Goal: Information Seeking & Learning: Learn about a topic

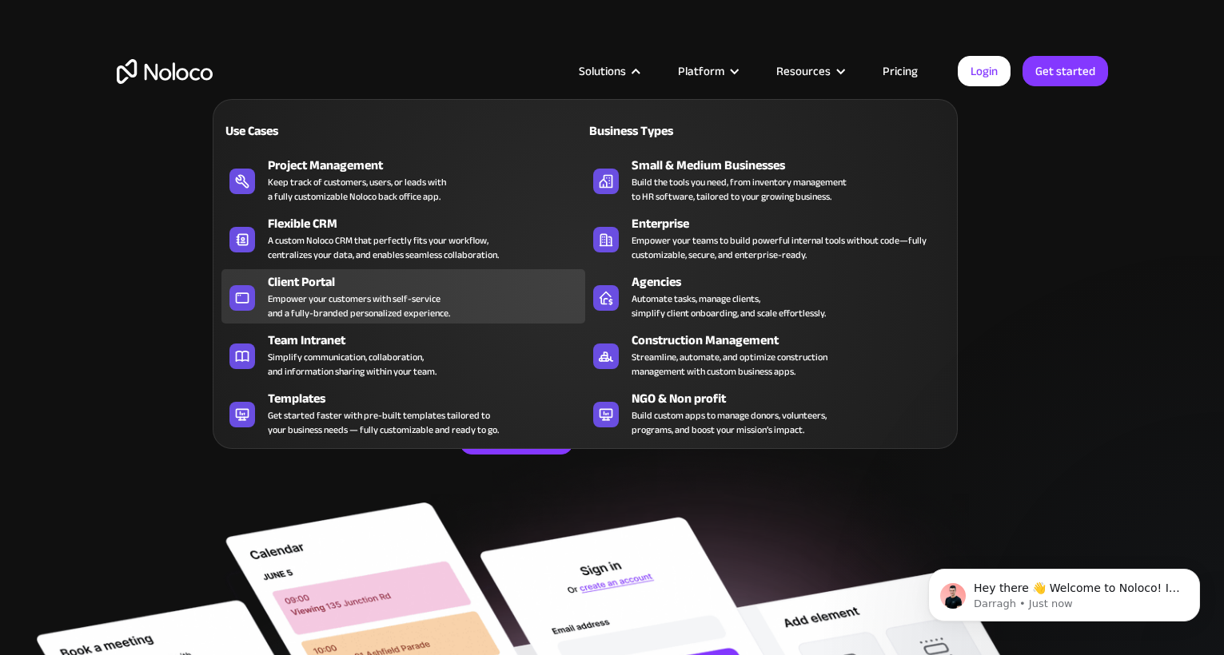
click at [345, 292] on div "Empower your customers with self-service and a fully-branded personalized exper…" at bounding box center [359, 306] width 182 height 29
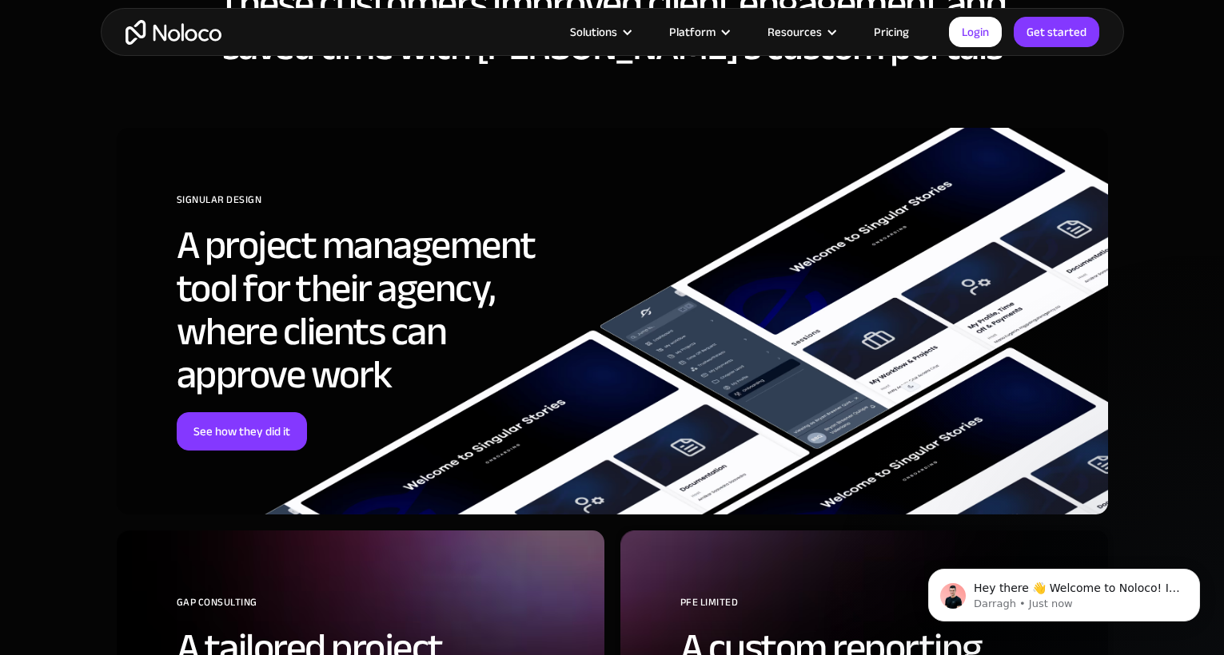
scroll to position [4881, 0]
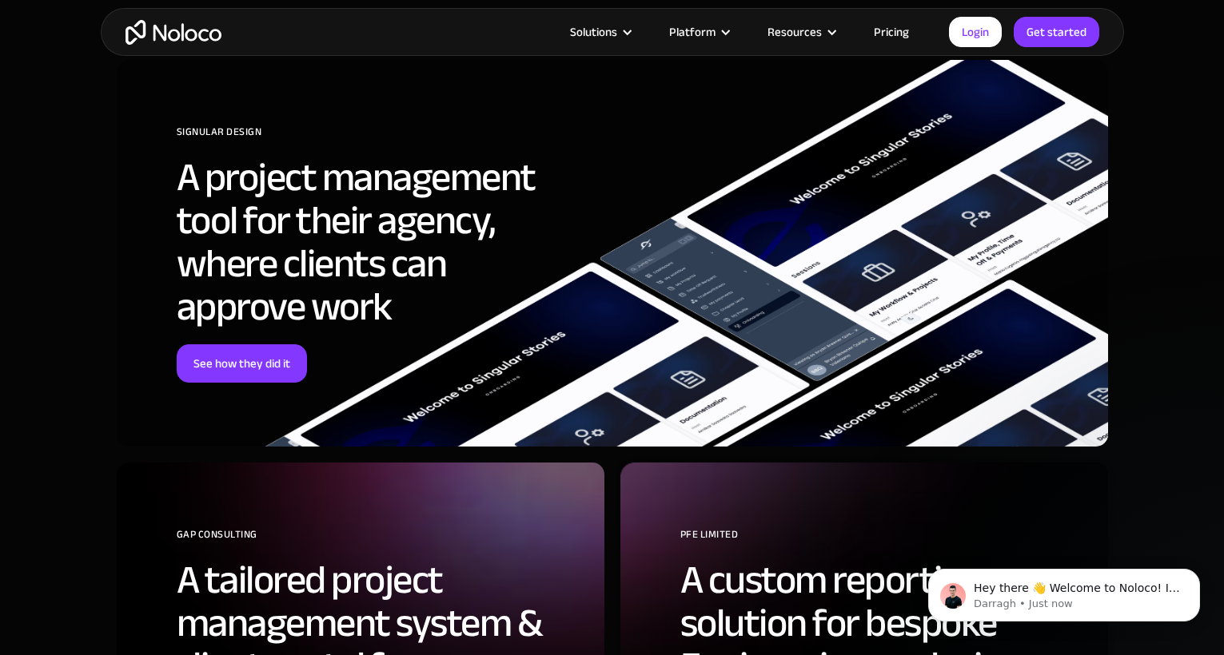
click at [886, 34] on link "Pricing" at bounding box center [891, 32] width 75 height 21
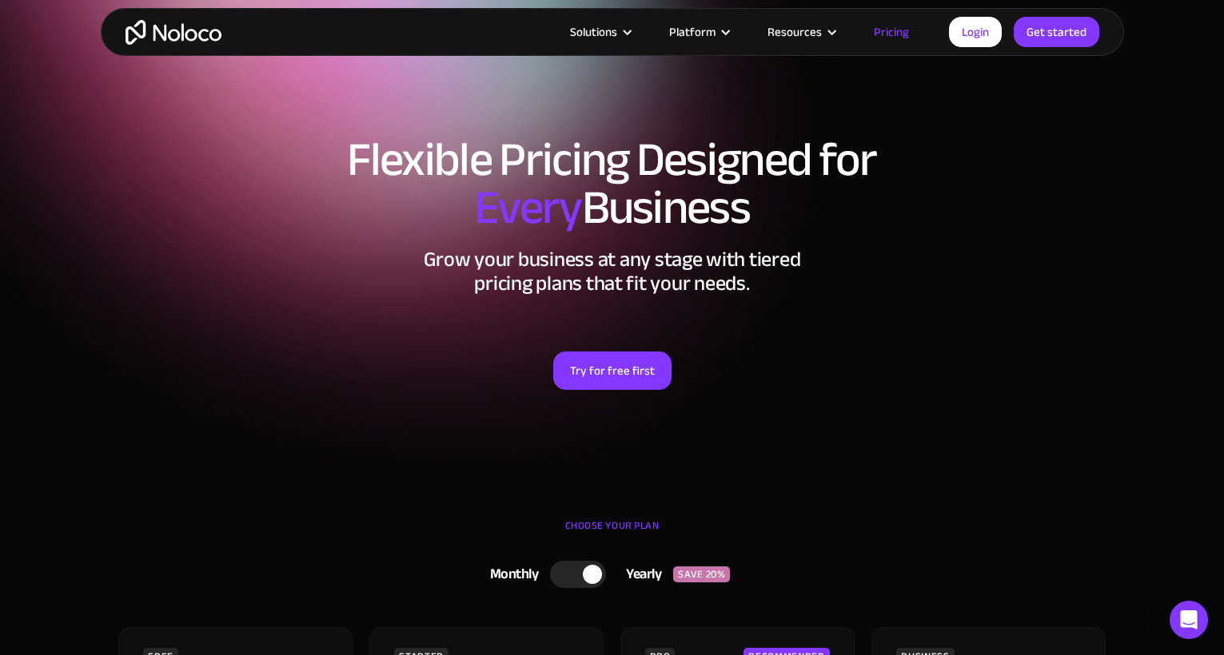
scroll to position [298, 0]
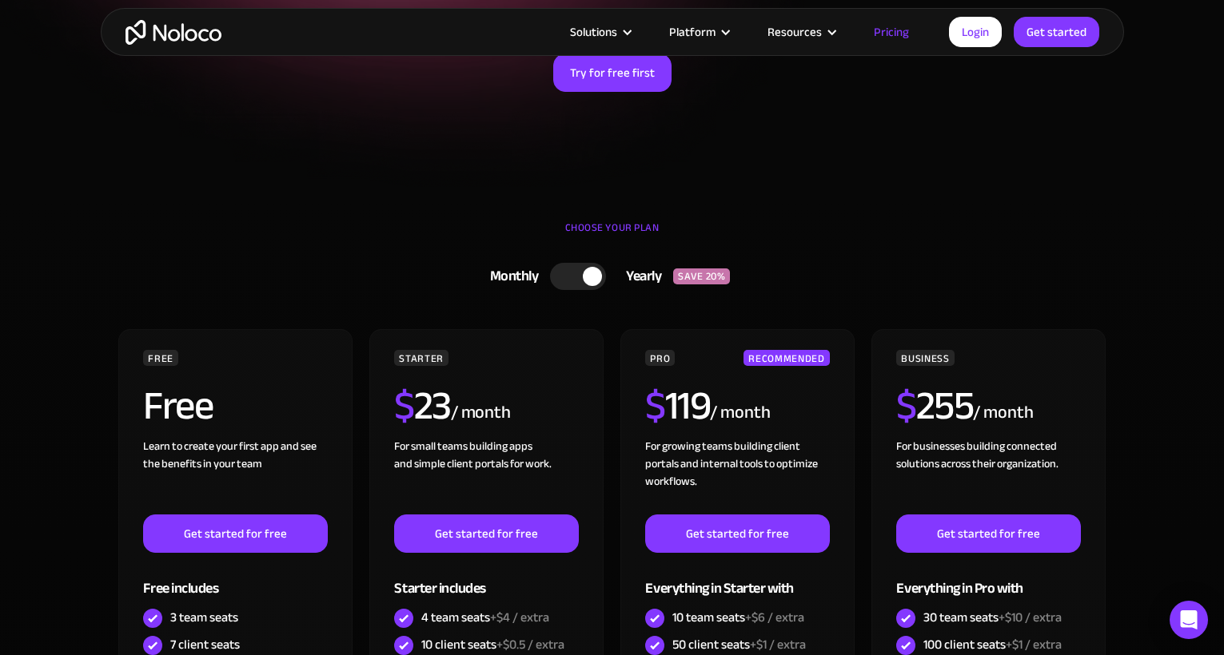
click at [572, 281] on div at bounding box center [578, 276] width 56 height 27
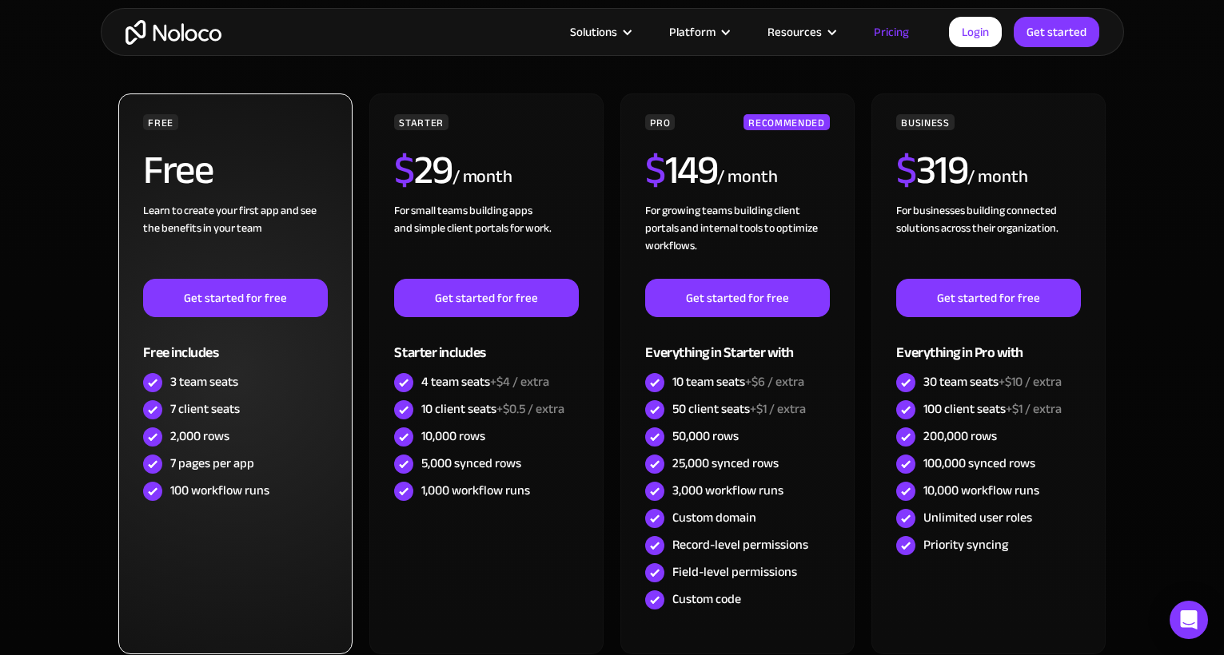
scroll to position [539, 0]
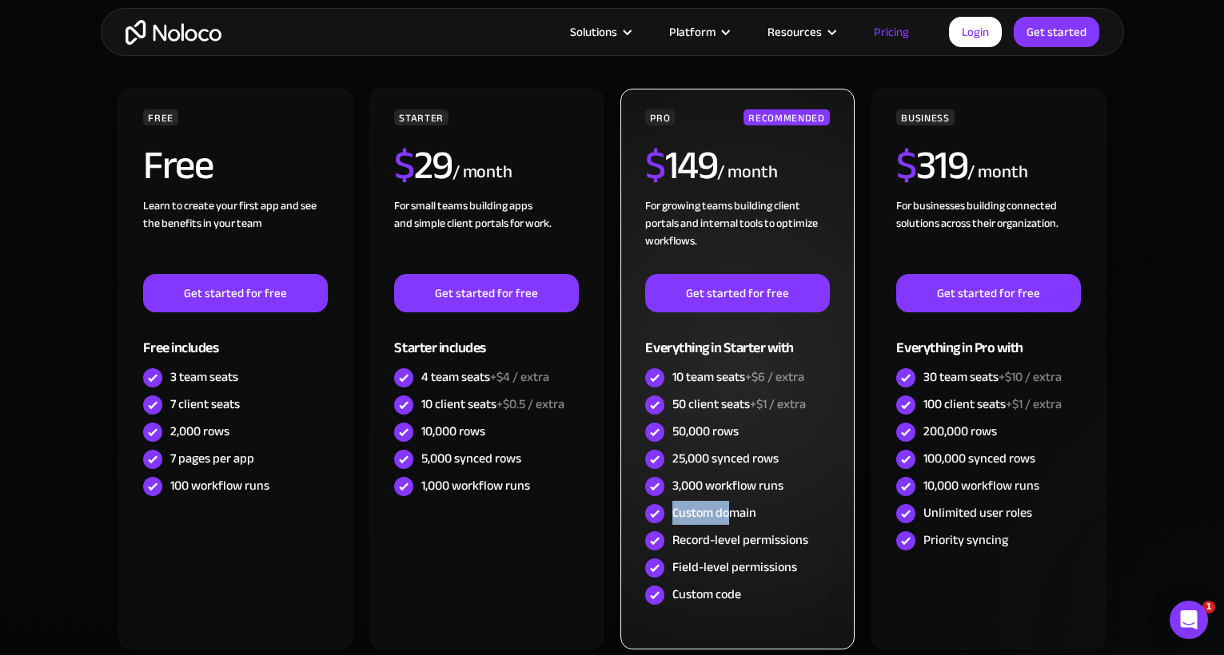
drag, startPoint x: 674, startPoint y: 512, endPoint x: 746, endPoint y: 509, distance: 72.0
click at [746, 509] on div "Custom domain" at bounding box center [714, 513] width 84 height 18
click at [747, 509] on div "Custom domain" at bounding box center [714, 513] width 84 height 18
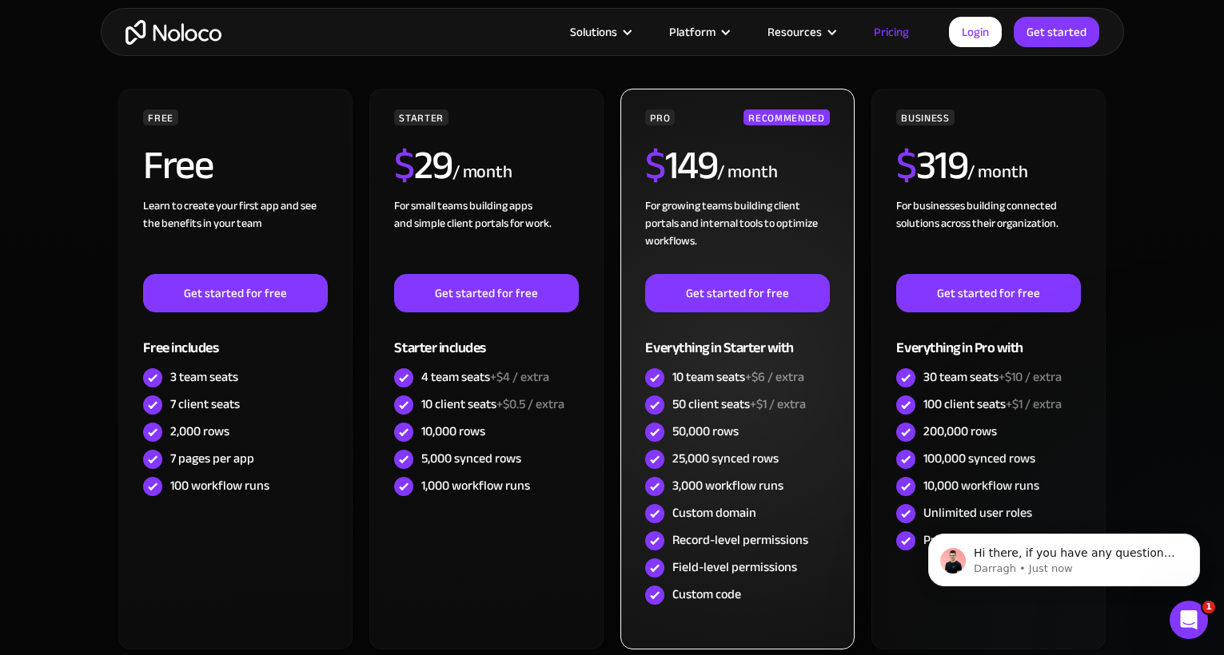
click at [742, 543] on div "Record-level permissions" at bounding box center [740, 541] width 136 height 18
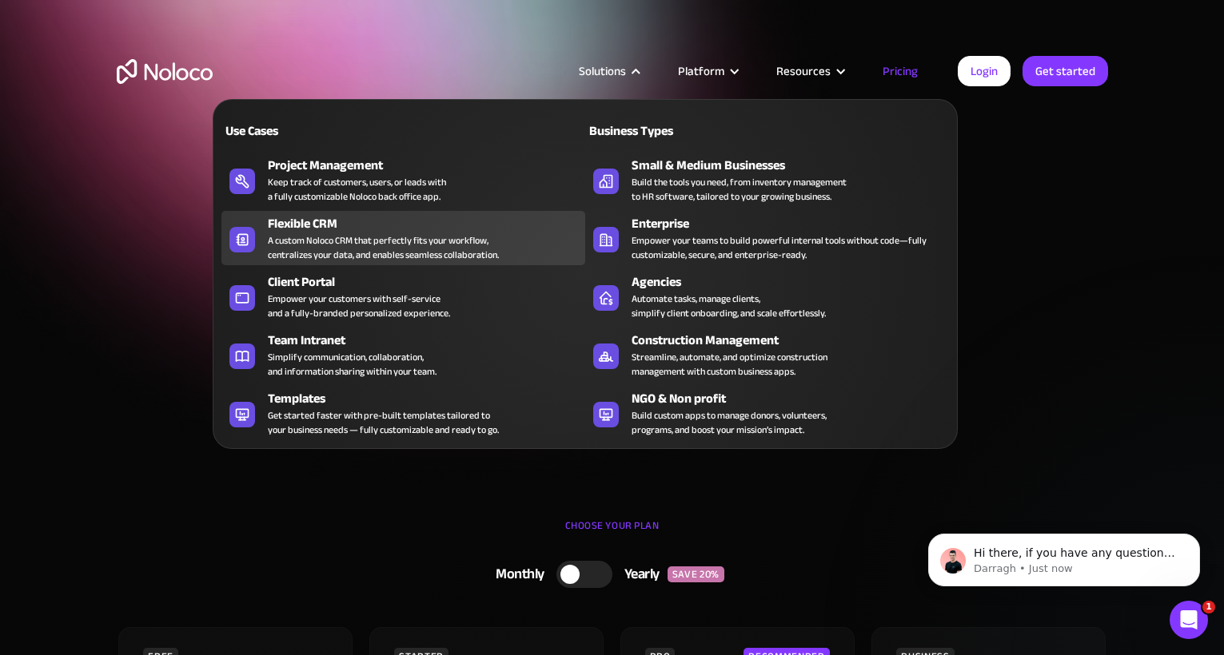
click at [338, 240] on div "A custom Noloco CRM that perfectly fits your workflow, centralizes your data, a…" at bounding box center [383, 247] width 231 height 29
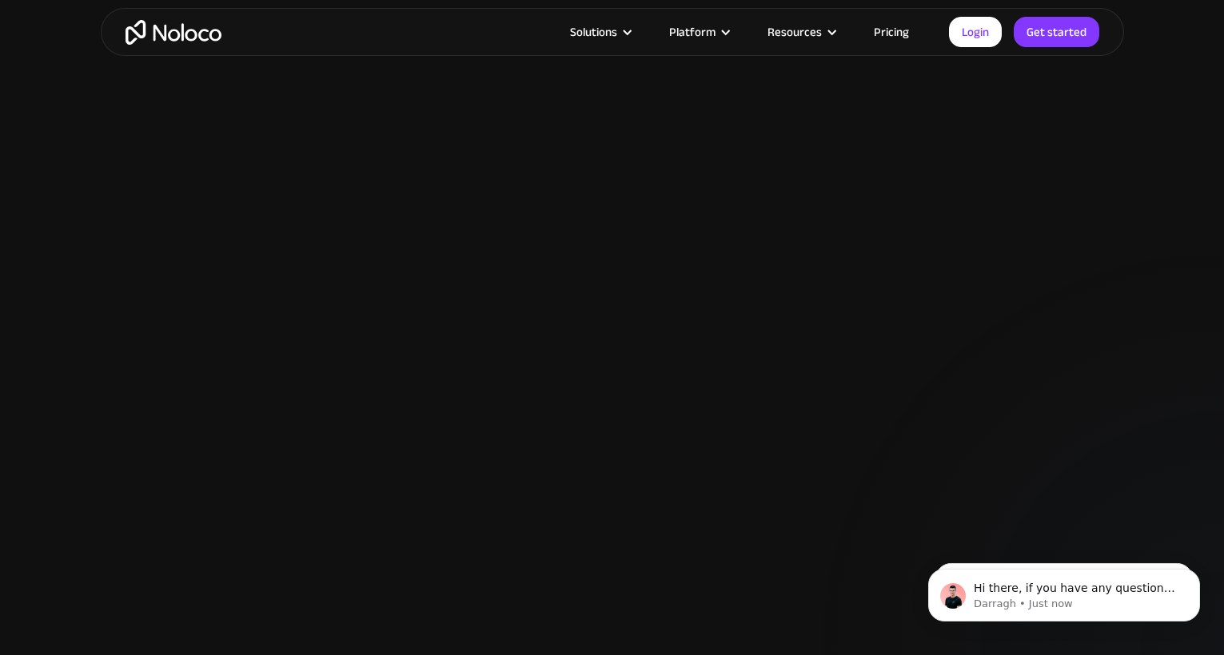
scroll to position [2154, 0]
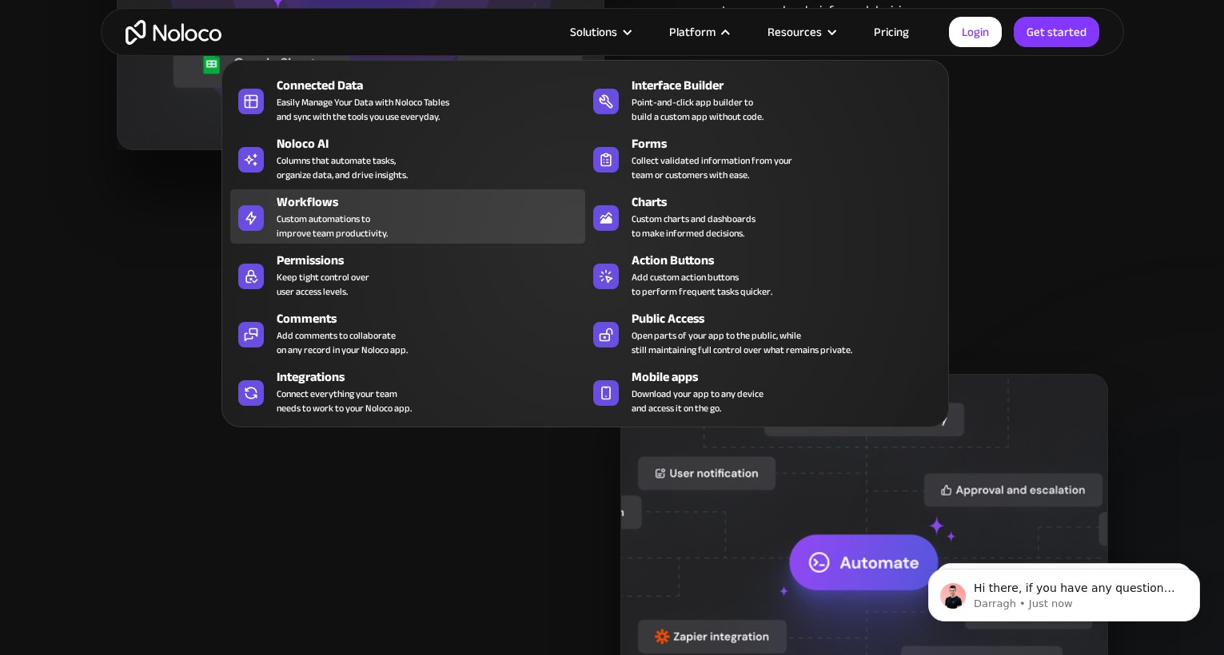
click at [309, 223] on div "Custom automations to improve team productivity." at bounding box center [332, 226] width 111 height 29
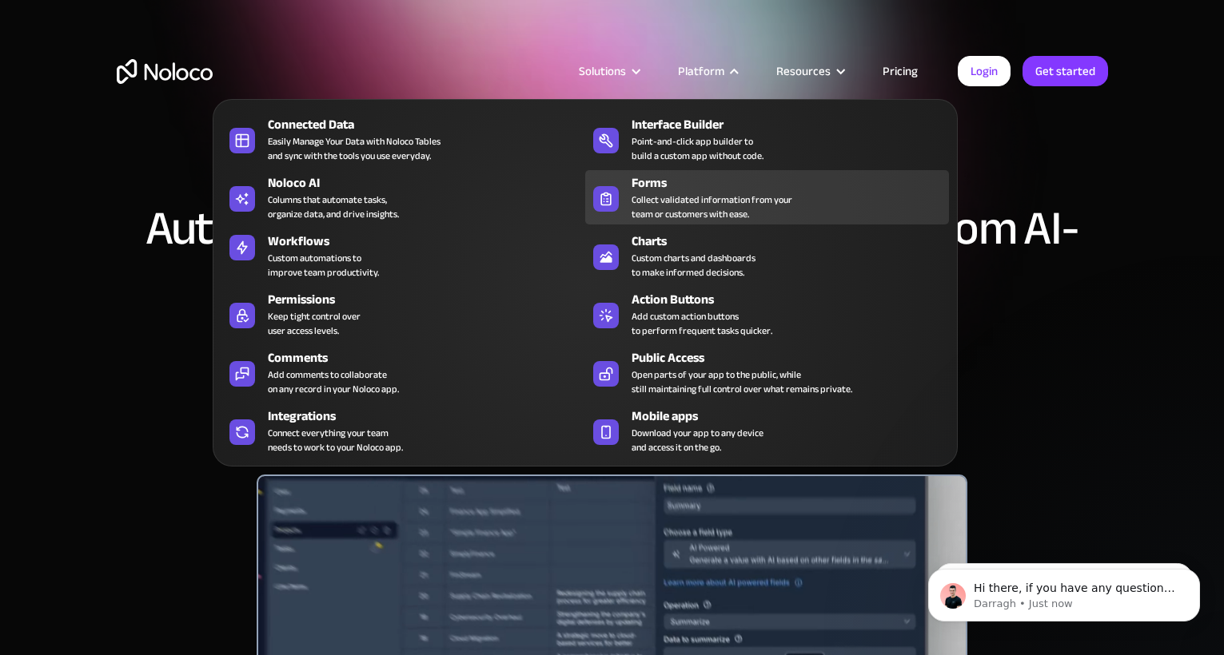
click at [759, 205] on div "Collect validated information from your team or customers with ease." at bounding box center [712, 207] width 161 height 29
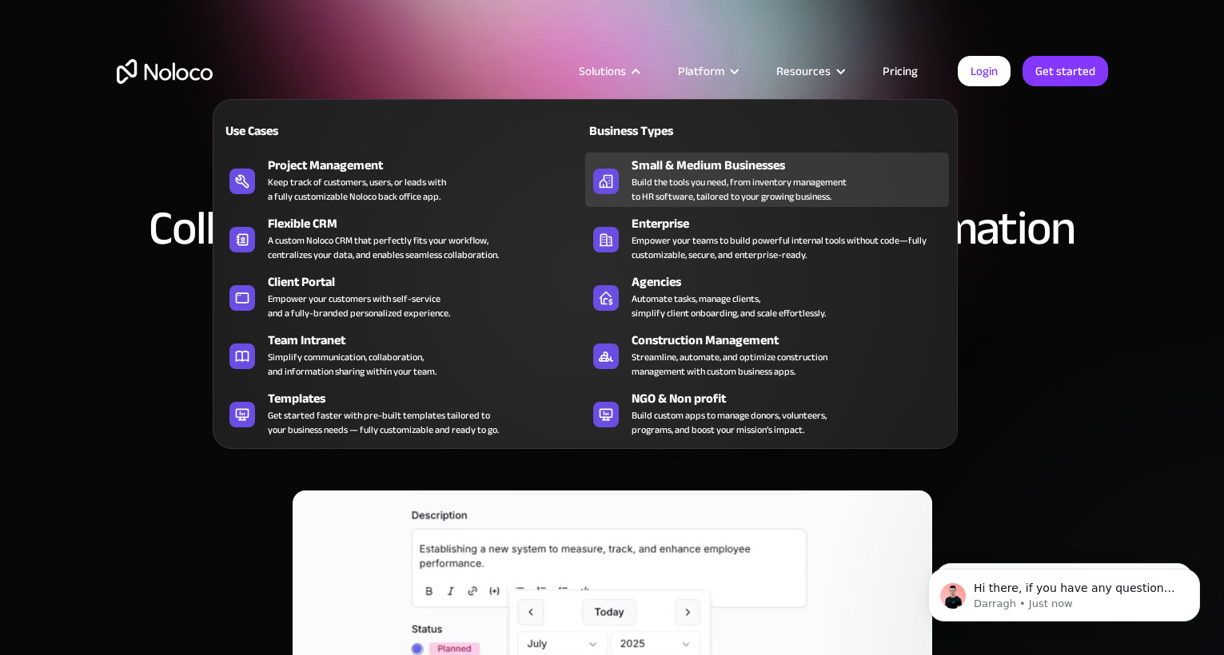
click at [663, 176] on div "Build the tools you need, from inventory management to HR software, tailored to…" at bounding box center [739, 189] width 215 height 29
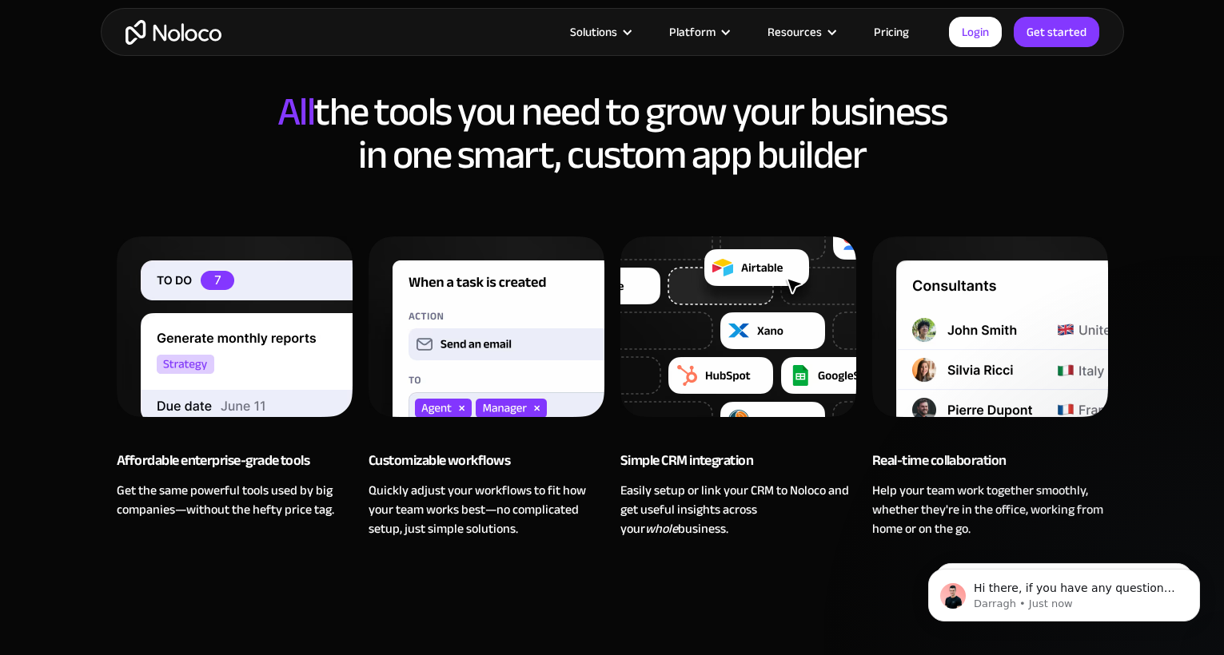
scroll to position [1209, 0]
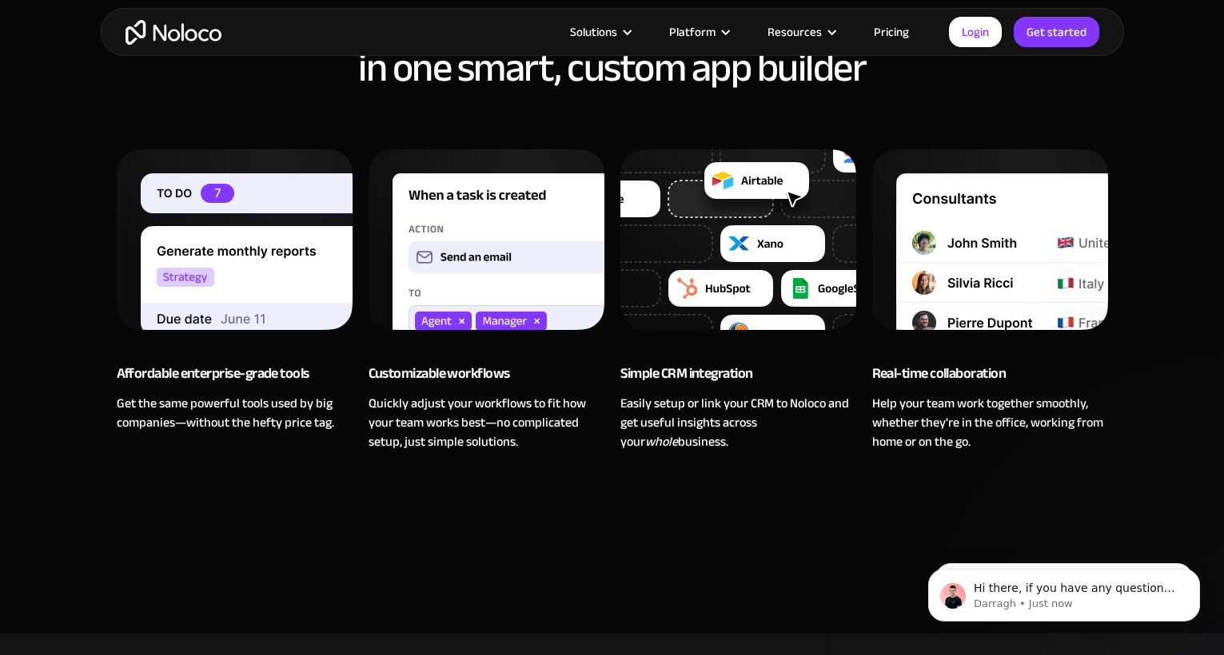
click at [887, 32] on link "Pricing" at bounding box center [891, 32] width 75 height 21
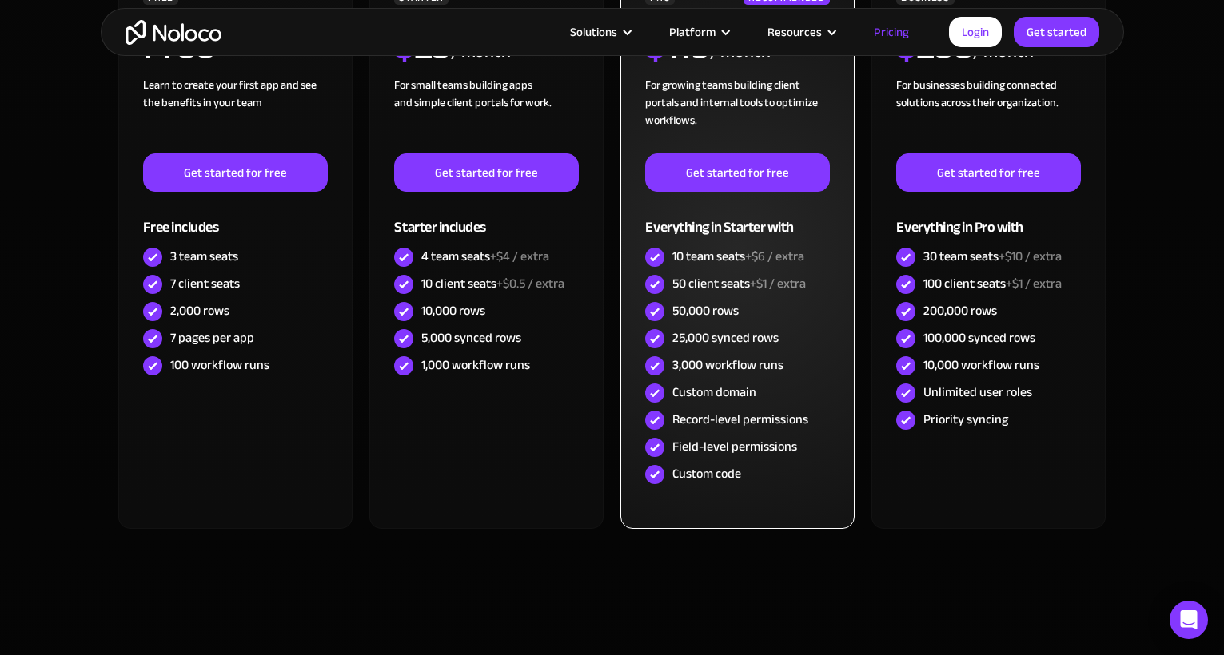
scroll to position [667, 0]
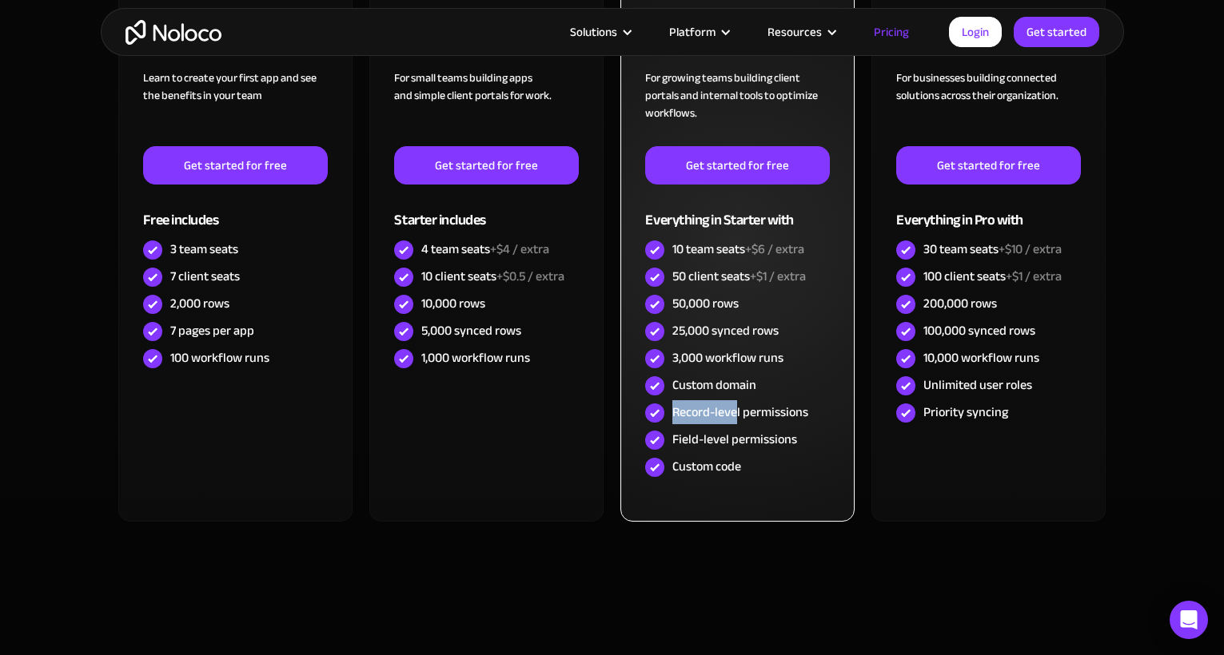
drag, startPoint x: 672, startPoint y: 413, endPoint x: 743, endPoint y: 425, distance: 72.1
click at [743, 424] on div "Record-level permissions" at bounding box center [737, 413] width 184 height 27
click at [743, 425] on div "Record-level permissions" at bounding box center [737, 413] width 184 height 27
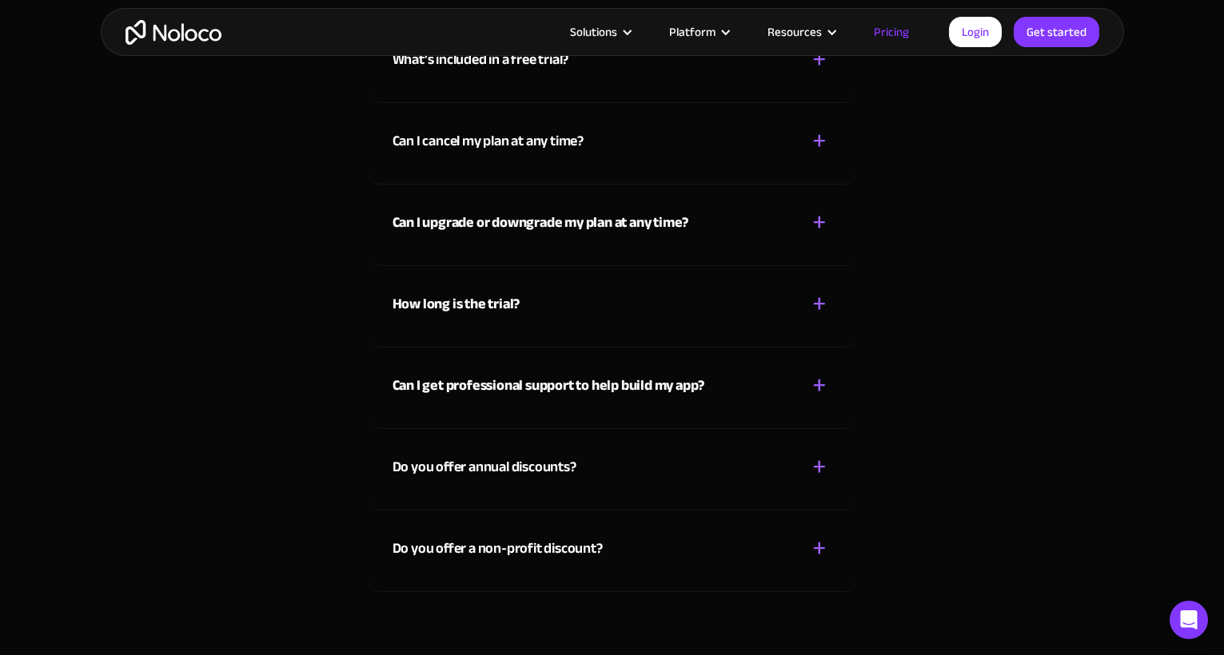
scroll to position [7118, 0]
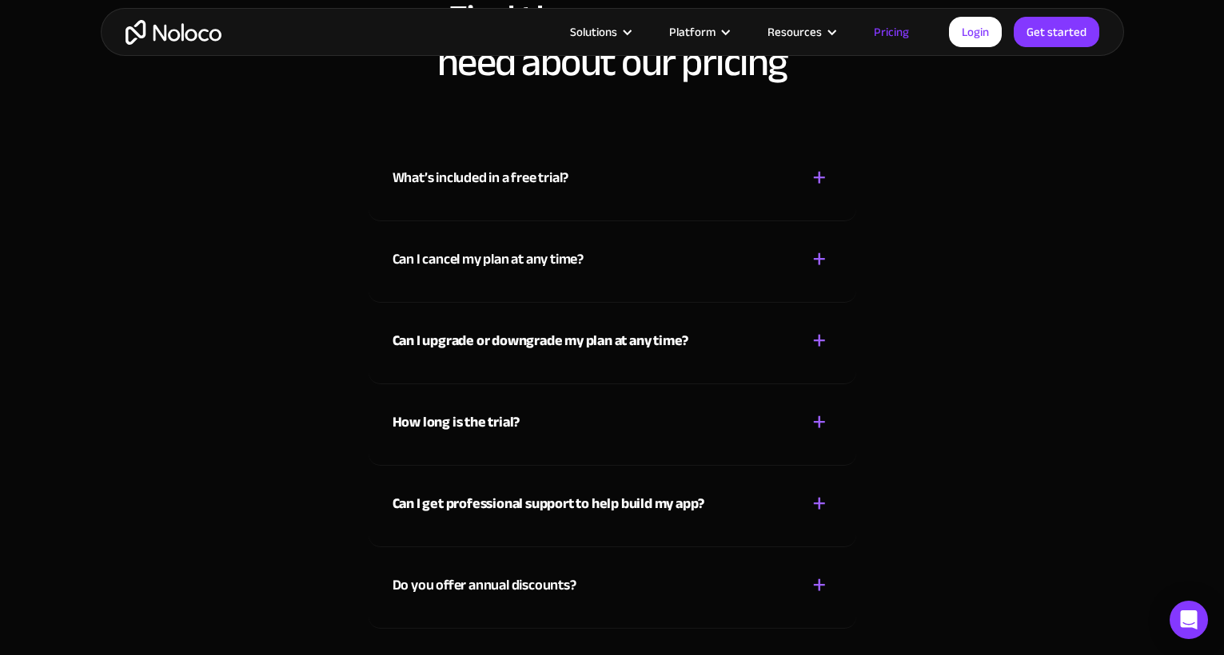
click at [513, 417] on strong "How long is the trial?" at bounding box center [456, 422] width 128 height 26
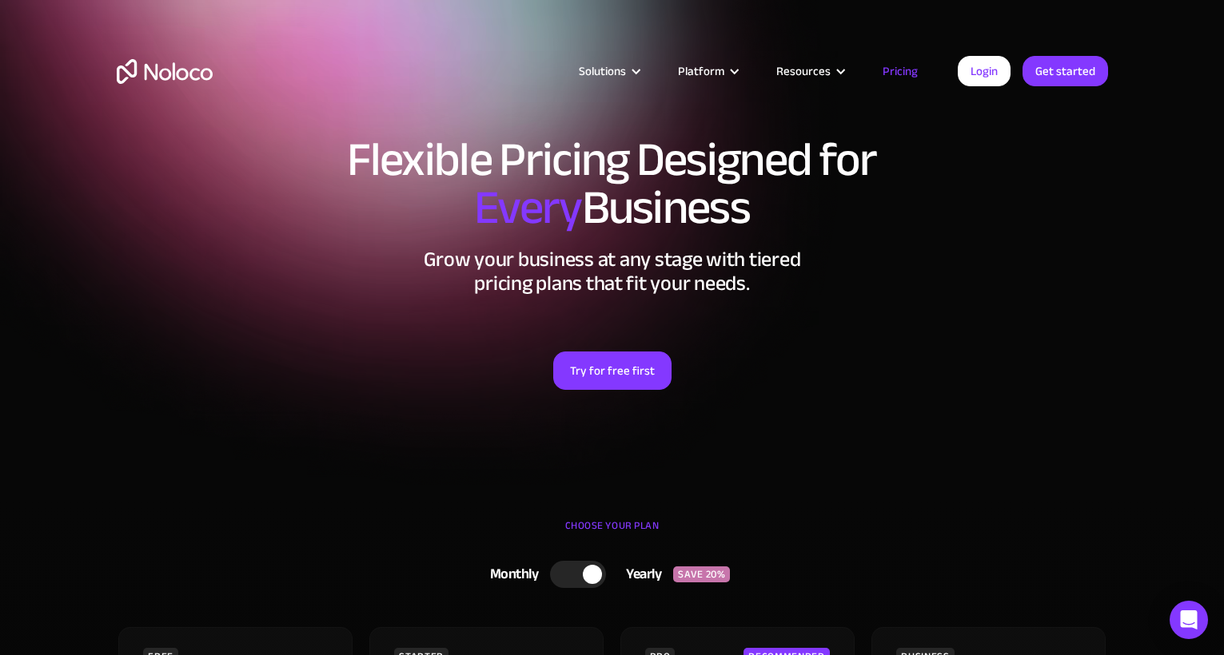
scroll to position [0, 0]
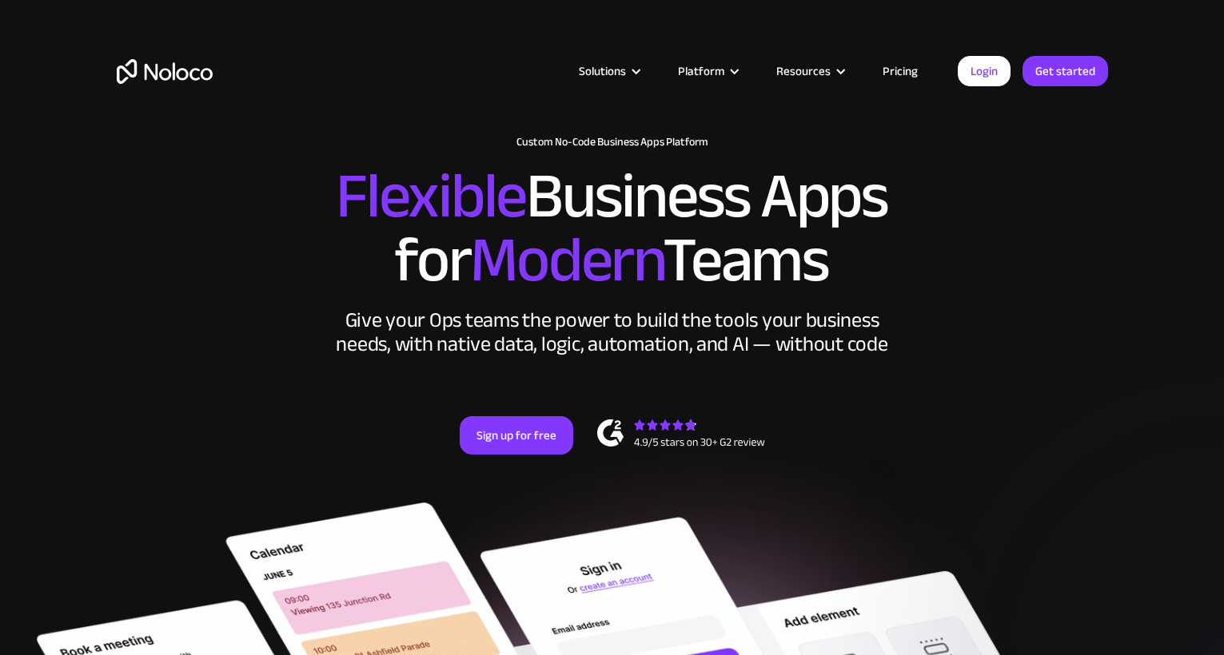
click at [900, 74] on link "Pricing" at bounding box center [900, 71] width 75 height 21
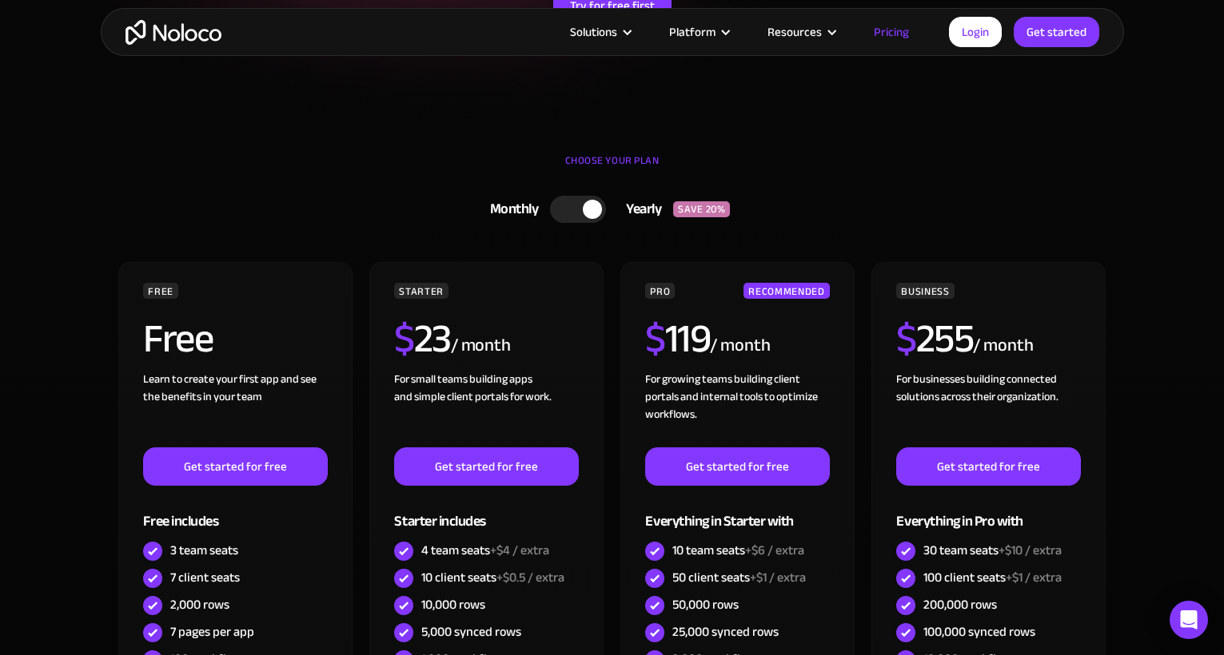
scroll to position [408, 0]
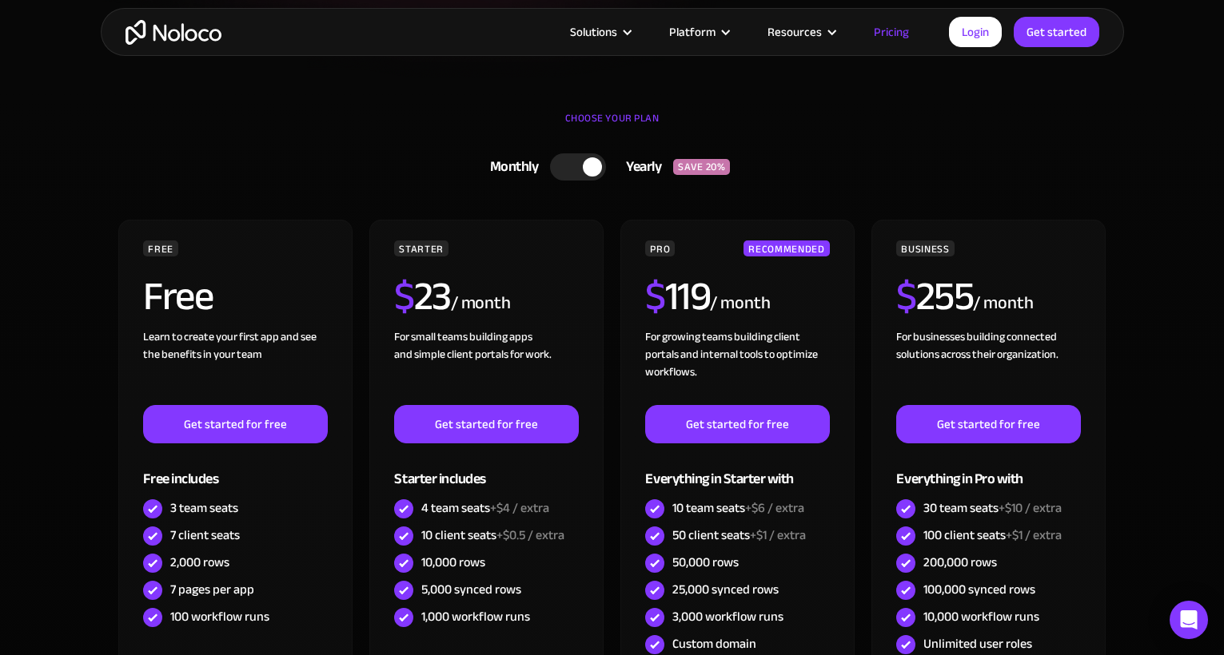
click at [567, 168] on div at bounding box center [578, 166] width 56 height 27
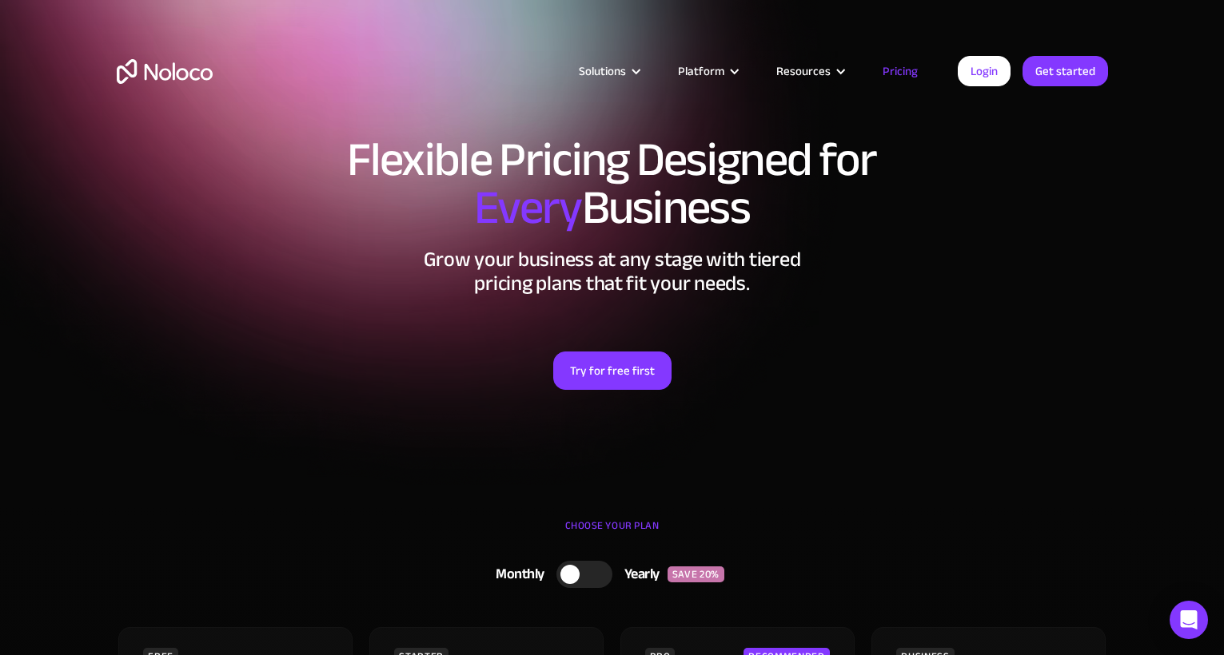
scroll to position [0, 0]
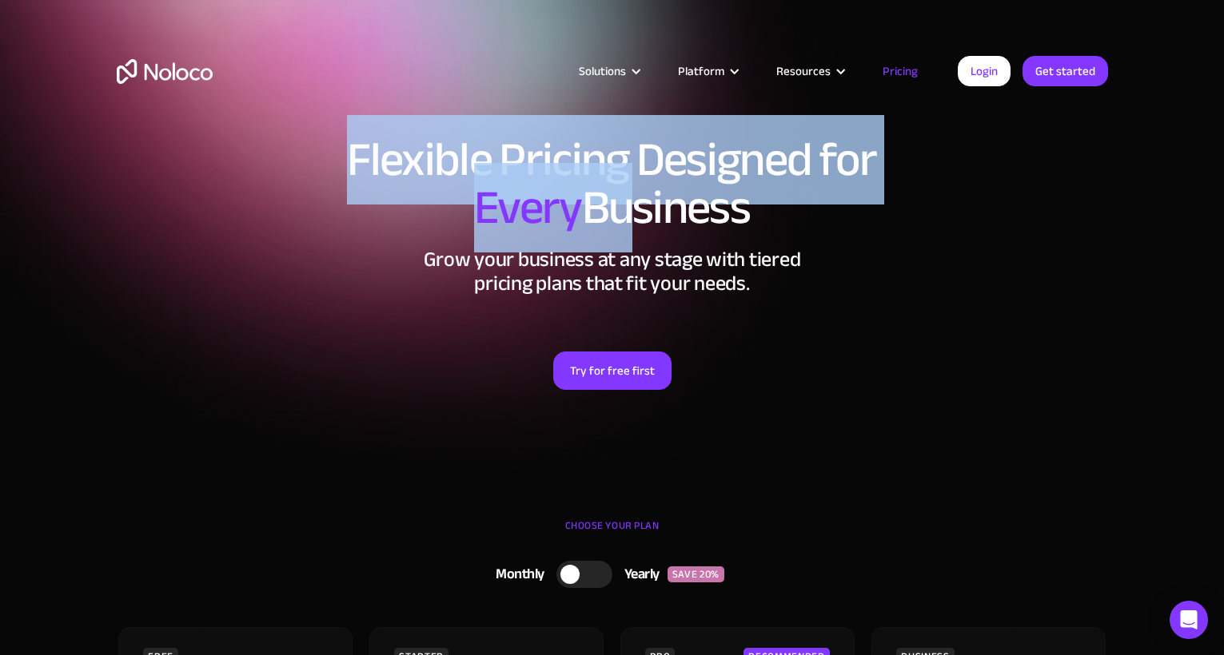
drag, startPoint x: 360, startPoint y: 169, endPoint x: 635, endPoint y: 243, distance: 285.6
click at [635, 242] on div "Flexible Pricing Designed for Every Business Grow your business at any stage wi…" at bounding box center [612, 279] width 1023 height 318
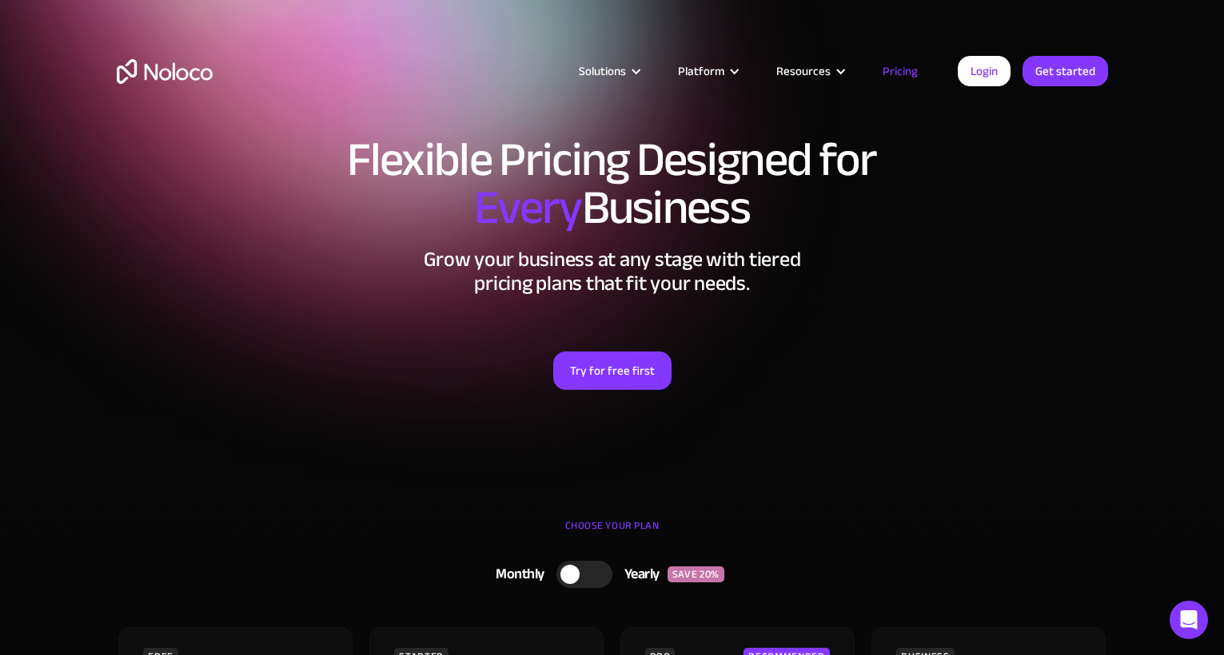
click at [635, 248] on h2 "Grow your business at any stage with tiered pricing plans that fit your needs." at bounding box center [612, 272] width 991 height 48
click at [902, 70] on link "Pricing" at bounding box center [900, 71] width 75 height 21
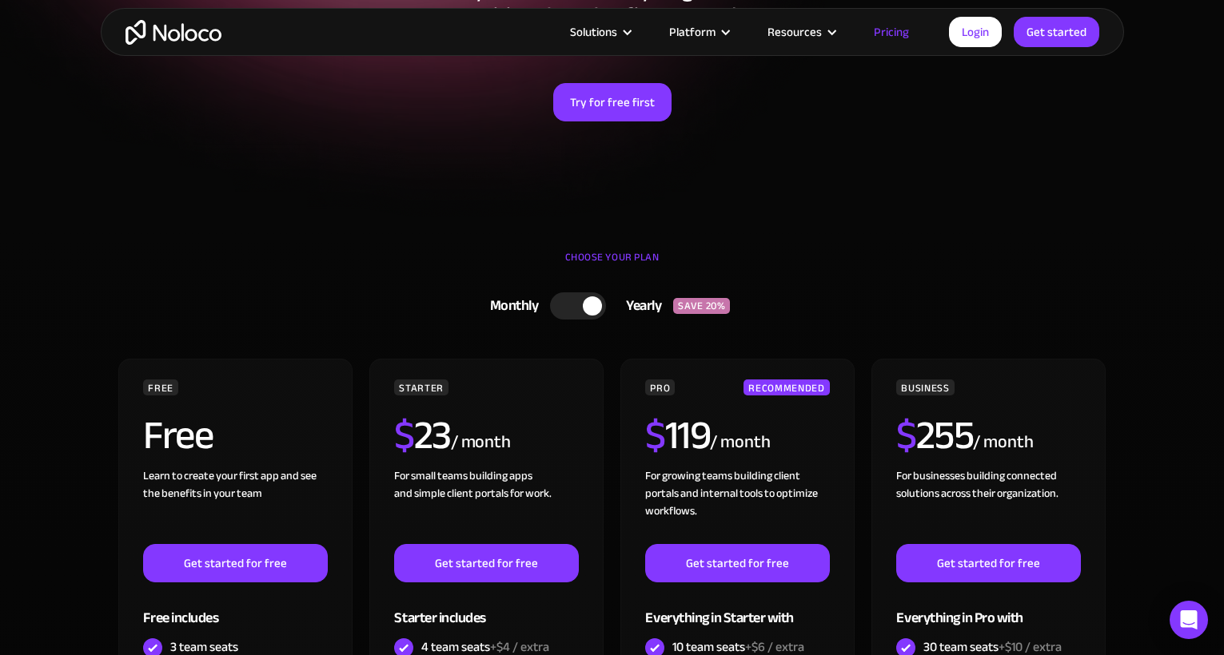
scroll to position [279, 0]
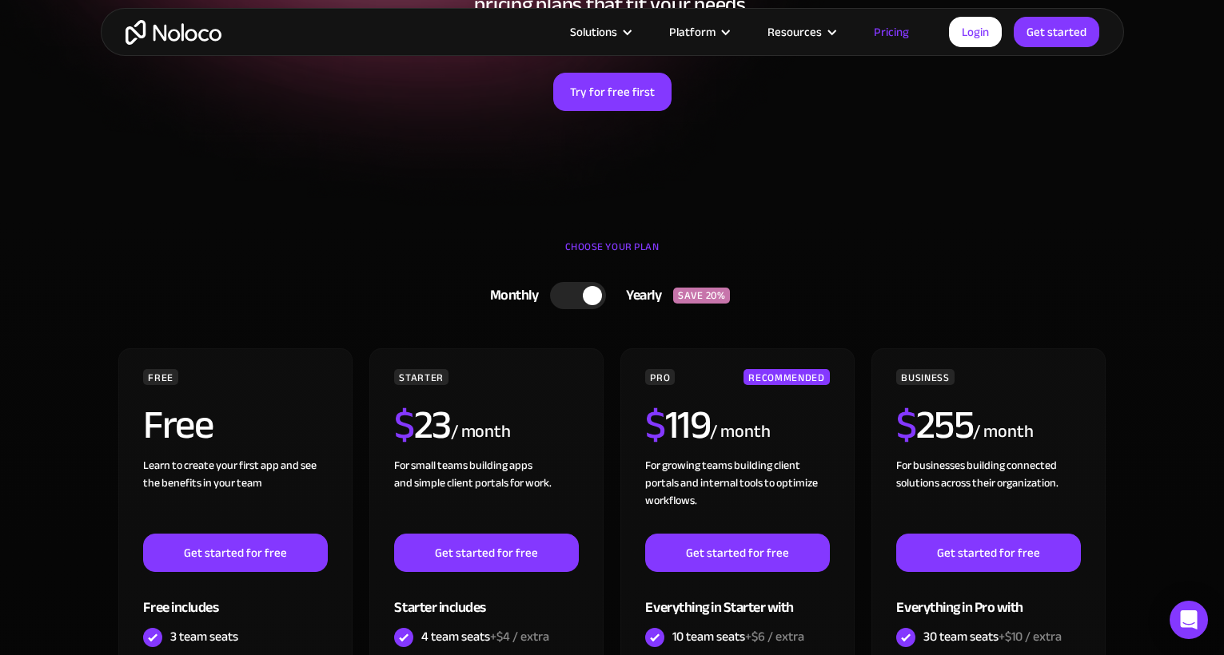
click at [573, 297] on div at bounding box center [578, 295] width 56 height 27
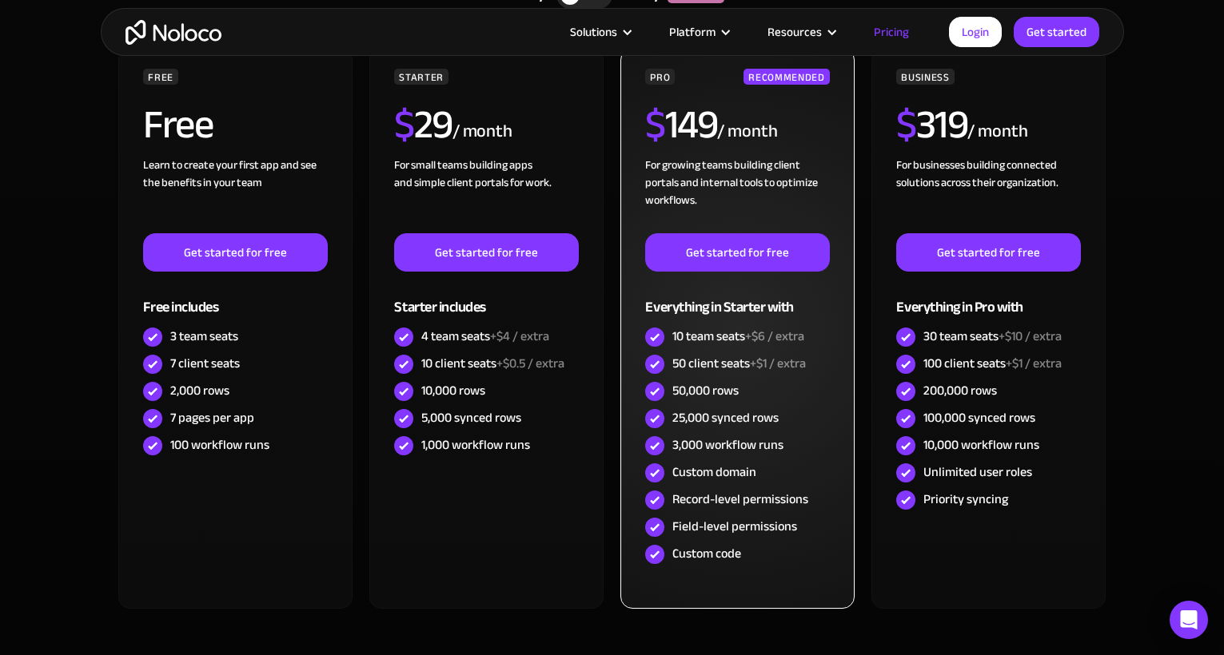
scroll to position [566, 0]
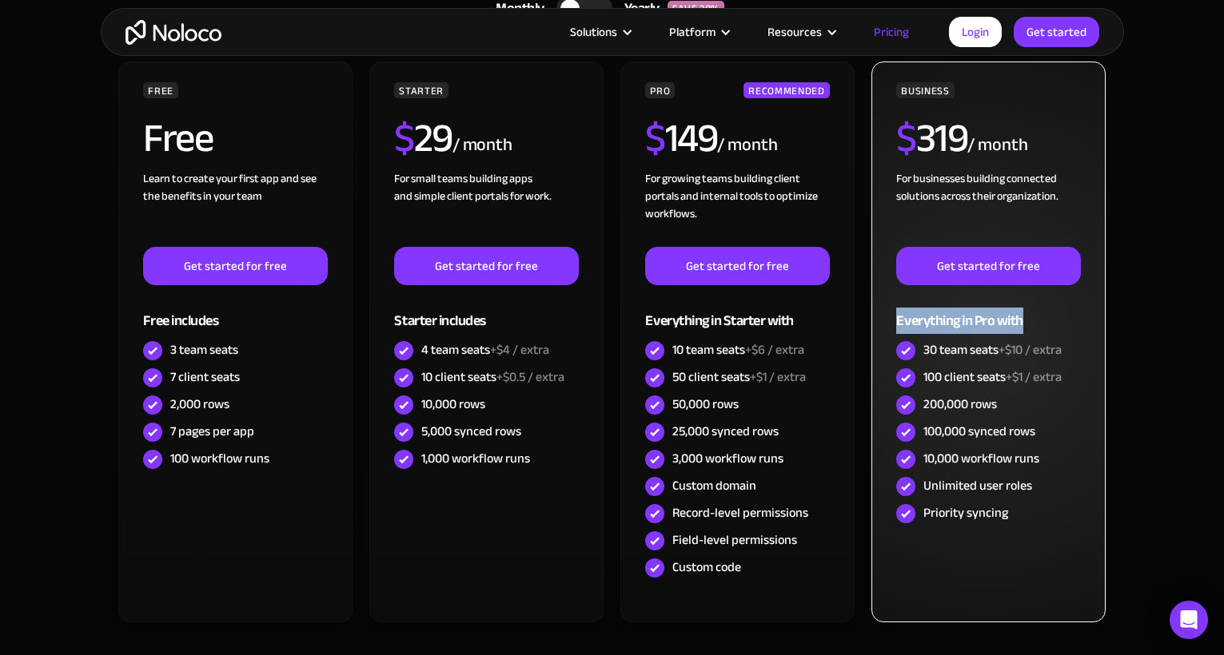
drag, startPoint x: 897, startPoint y: 322, endPoint x: 1025, endPoint y: 322, distance: 127.9
click at [1025, 322] on div "Everything in Pro with" at bounding box center [988, 311] width 184 height 52
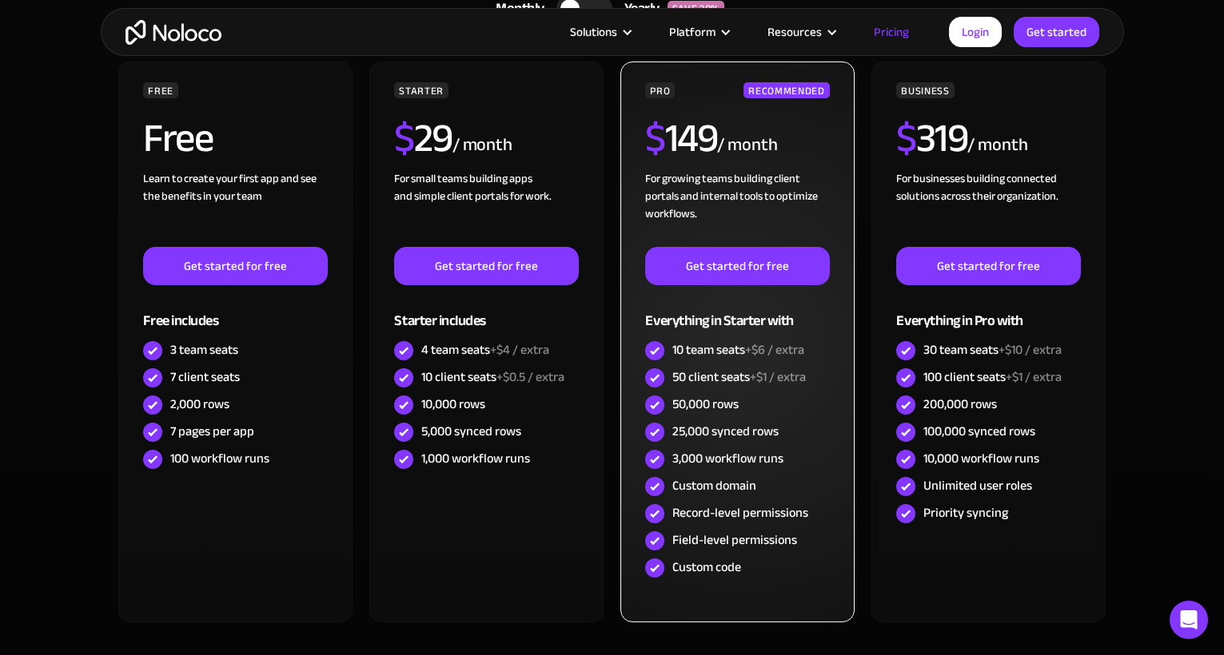
drag, startPoint x: 753, startPoint y: 381, endPoint x: 812, endPoint y: 376, distance: 59.3
click at [812, 376] on div "50 client seats +$1 / extra" at bounding box center [737, 378] width 184 height 27
drag, startPoint x: 671, startPoint y: 377, endPoint x: 812, endPoint y: 378, distance: 141.5
click at [812, 378] on div "50 client seats +$1 / extra" at bounding box center [737, 378] width 184 height 27
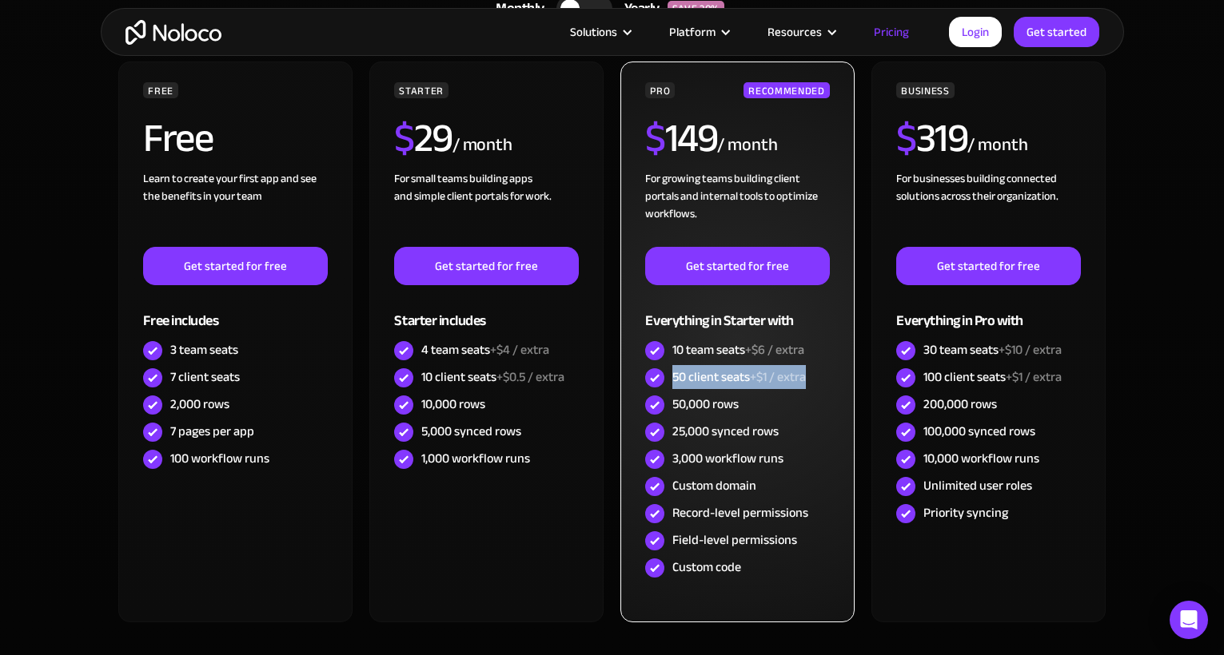
click at [812, 378] on div "50 client seats +$1 / extra" at bounding box center [737, 378] width 184 height 27
drag, startPoint x: 819, startPoint y: 378, endPoint x: 676, endPoint y: 381, distance: 143.1
click at [677, 381] on div "50 client seats +$1 / extra" at bounding box center [737, 378] width 184 height 27
click at [675, 381] on div "50 client seats +$1 / extra" at bounding box center [738, 378] width 133 height 18
drag, startPoint x: 669, startPoint y: 374, endPoint x: 797, endPoint y: 375, distance: 127.9
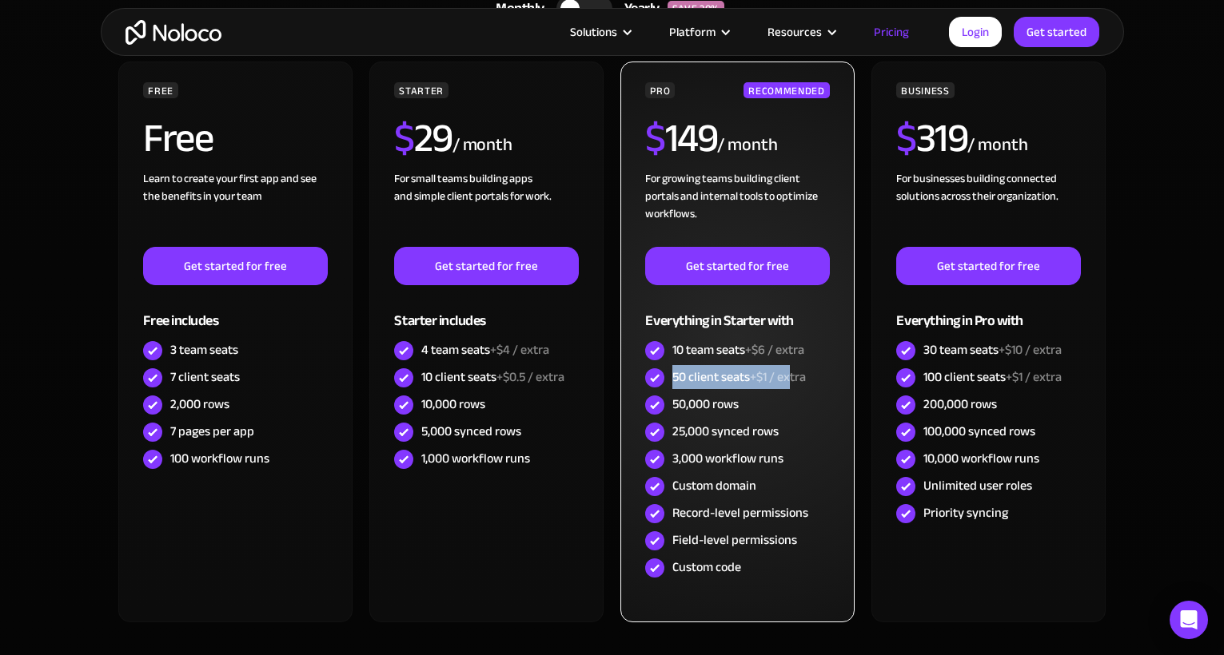
click at [796, 375] on div "50 client seats +$1 / extra" at bounding box center [737, 378] width 184 height 27
click at [797, 375] on span "+$1 / extra" at bounding box center [778, 377] width 56 height 24
drag, startPoint x: 673, startPoint y: 380, endPoint x: 806, endPoint y: 380, distance: 132.7
click at [806, 380] on div "50 client seats +$1 / extra" at bounding box center [738, 378] width 133 height 18
click at [806, 380] on span "+$1 / extra" at bounding box center [778, 377] width 56 height 24
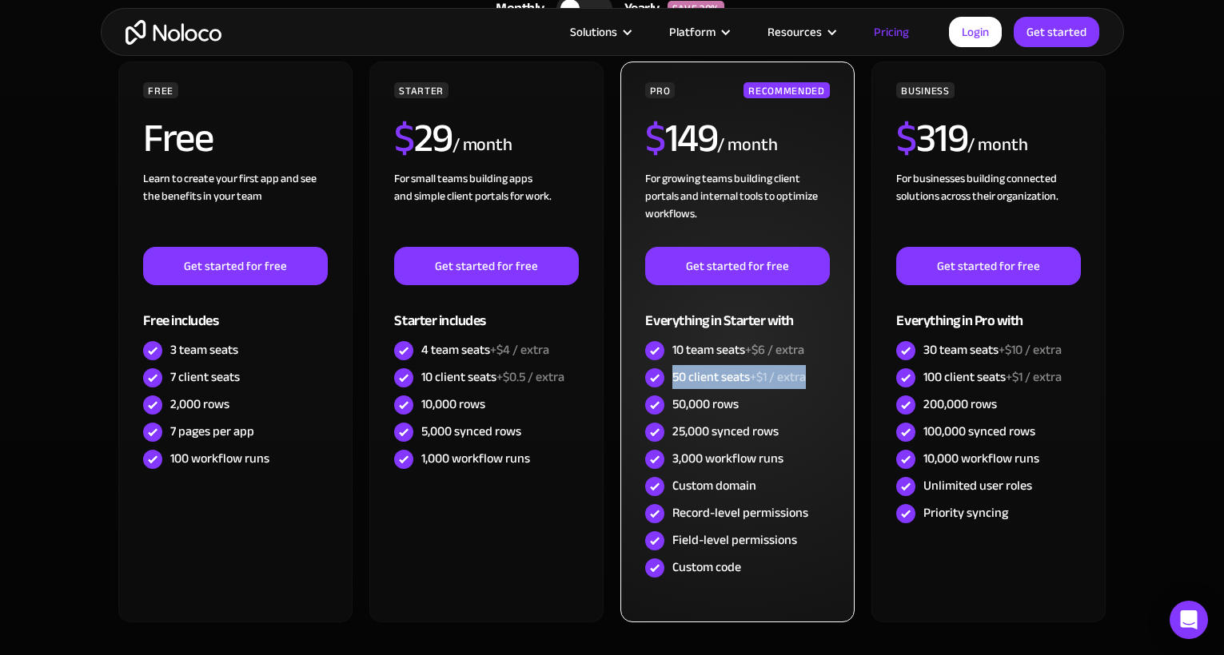
drag, startPoint x: 828, startPoint y: 380, endPoint x: 673, endPoint y: 375, distance: 155.2
click at [673, 375] on div "50 client seats +$1 / extra" at bounding box center [737, 378] width 184 height 27
click at [673, 375] on div "50 client seats +$1 / extra" at bounding box center [738, 378] width 133 height 18
drag, startPoint x: 682, startPoint y: 375, endPoint x: 809, endPoint y: 382, distance: 127.3
click at [803, 382] on div "50 client seats +$1 / extra" at bounding box center [738, 378] width 133 height 18
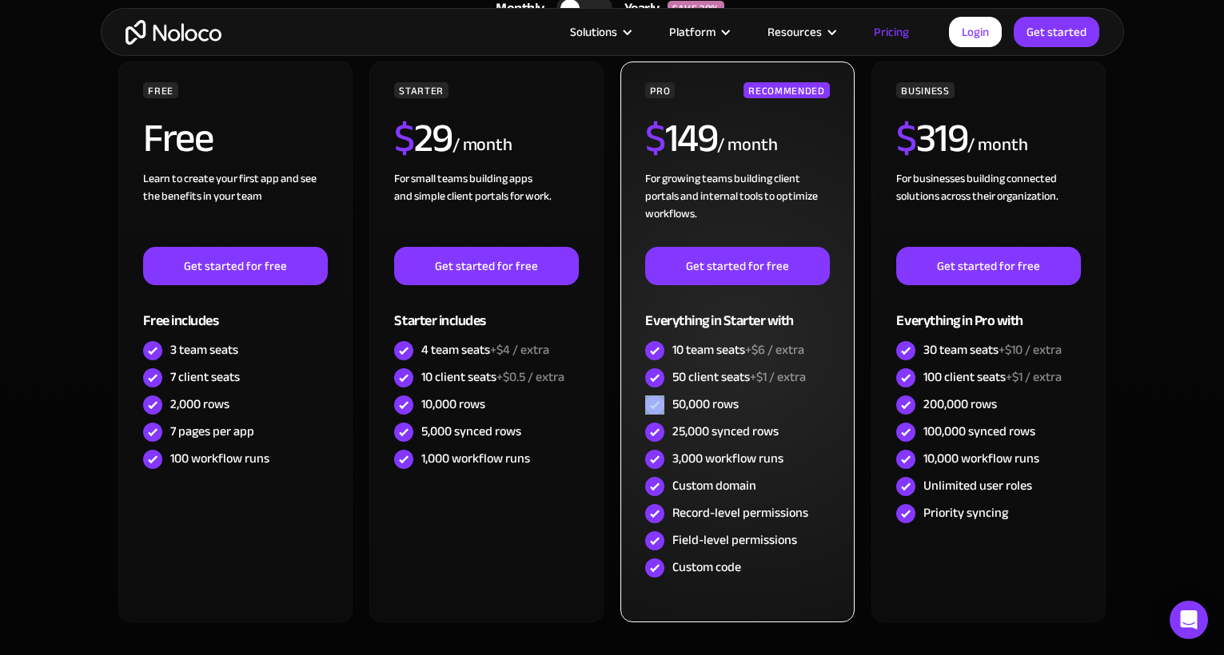
click at [809, 382] on div "50 client seats +$1 / extra" at bounding box center [737, 378] width 184 height 27
click at [808, 382] on div "50 client seats +$1 / extra" at bounding box center [737, 378] width 184 height 27
drag, startPoint x: 683, startPoint y: 383, endPoint x: 754, endPoint y: 383, distance: 71.1
click at [754, 383] on div "50 client seats +$1 / extra" at bounding box center [738, 378] width 133 height 18
click at [754, 383] on span "+$1 / extra" at bounding box center [778, 377] width 56 height 24
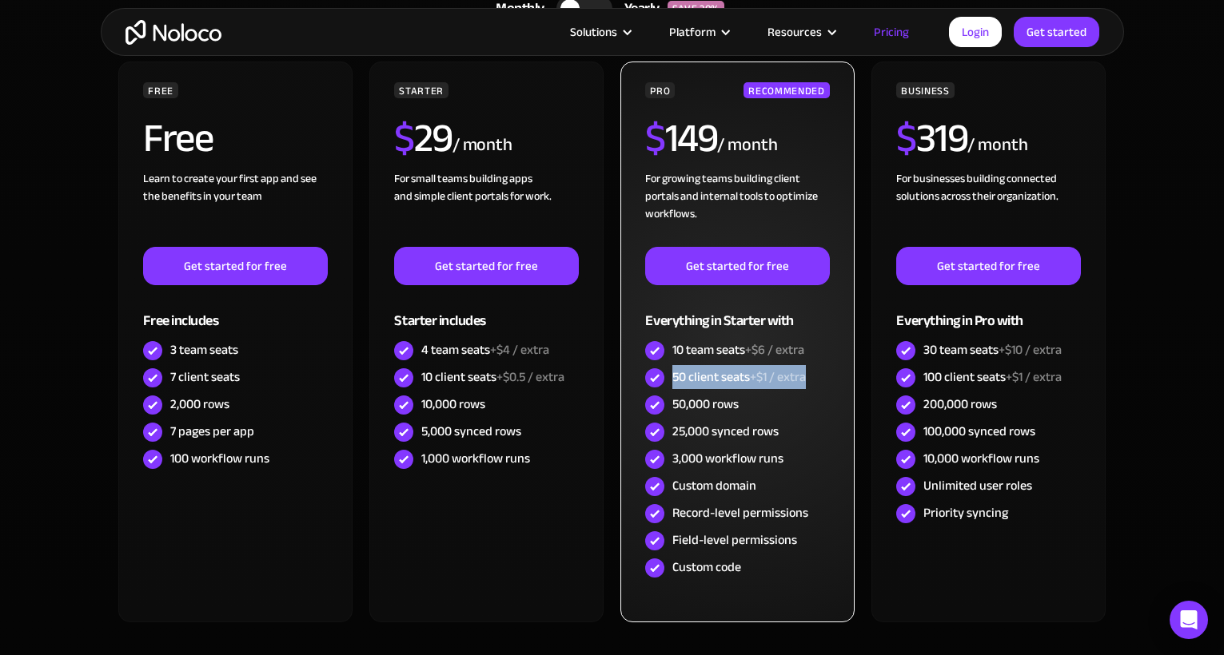
drag, startPoint x: 815, startPoint y: 377, endPoint x: 671, endPoint y: 381, distance: 143.9
click at [671, 381] on div "50 client seats +$1 / extra" at bounding box center [737, 378] width 184 height 27
drag, startPoint x: 671, startPoint y: 377, endPoint x: 827, endPoint y: 382, distance: 156.0
click at [827, 382] on div "50 client seats +$1 / extra" at bounding box center [737, 378] width 184 height 27
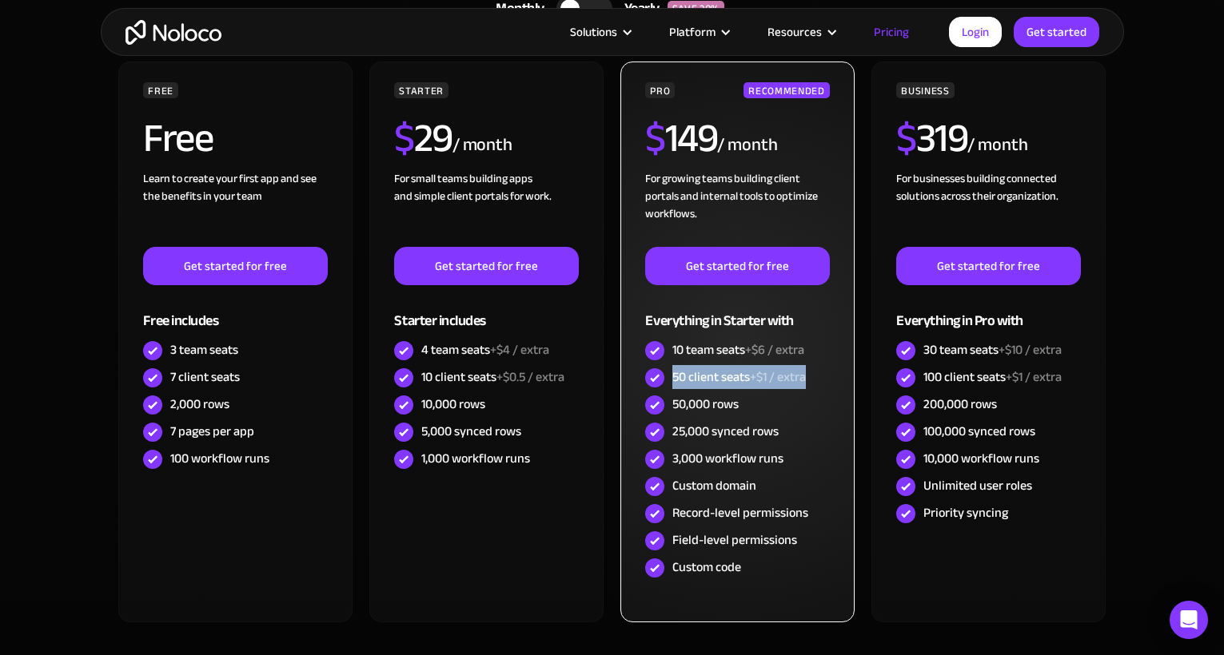
click at [827, 382] on div "50 client seats +$1 / extra" at bounding box center [737, 378] width 184 height 27
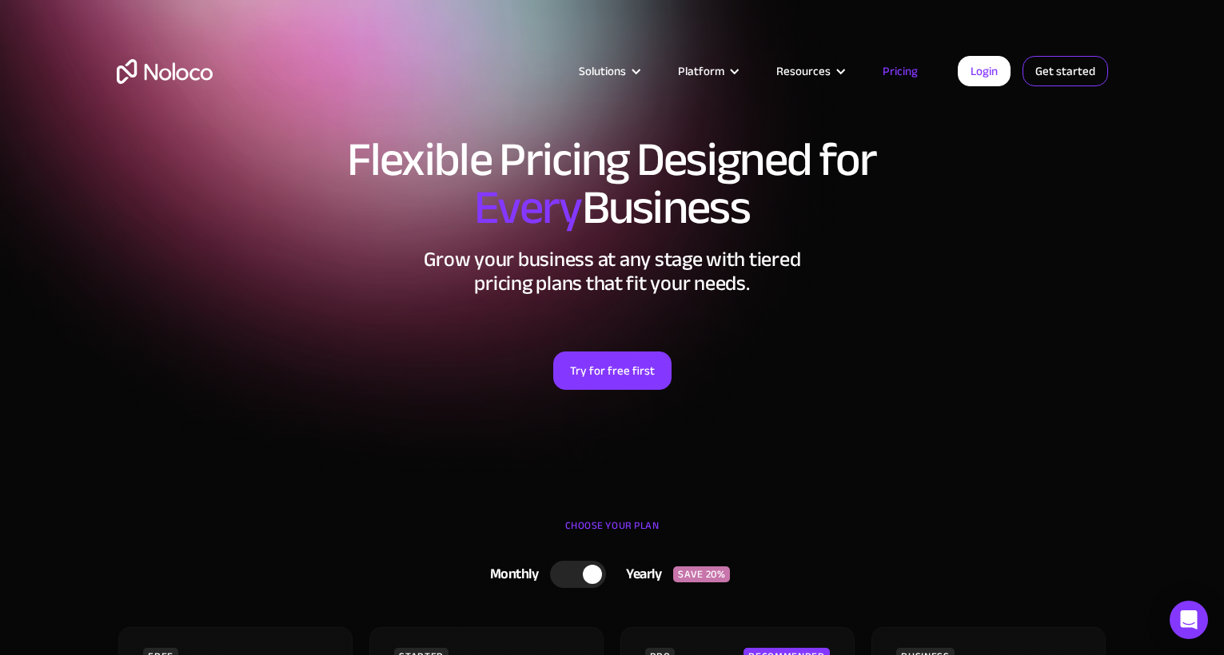
click at [1077, 70] on link "Get started" at bounding box center [1065, 71] width 86 height 30
